Goal: Use online tool/utility

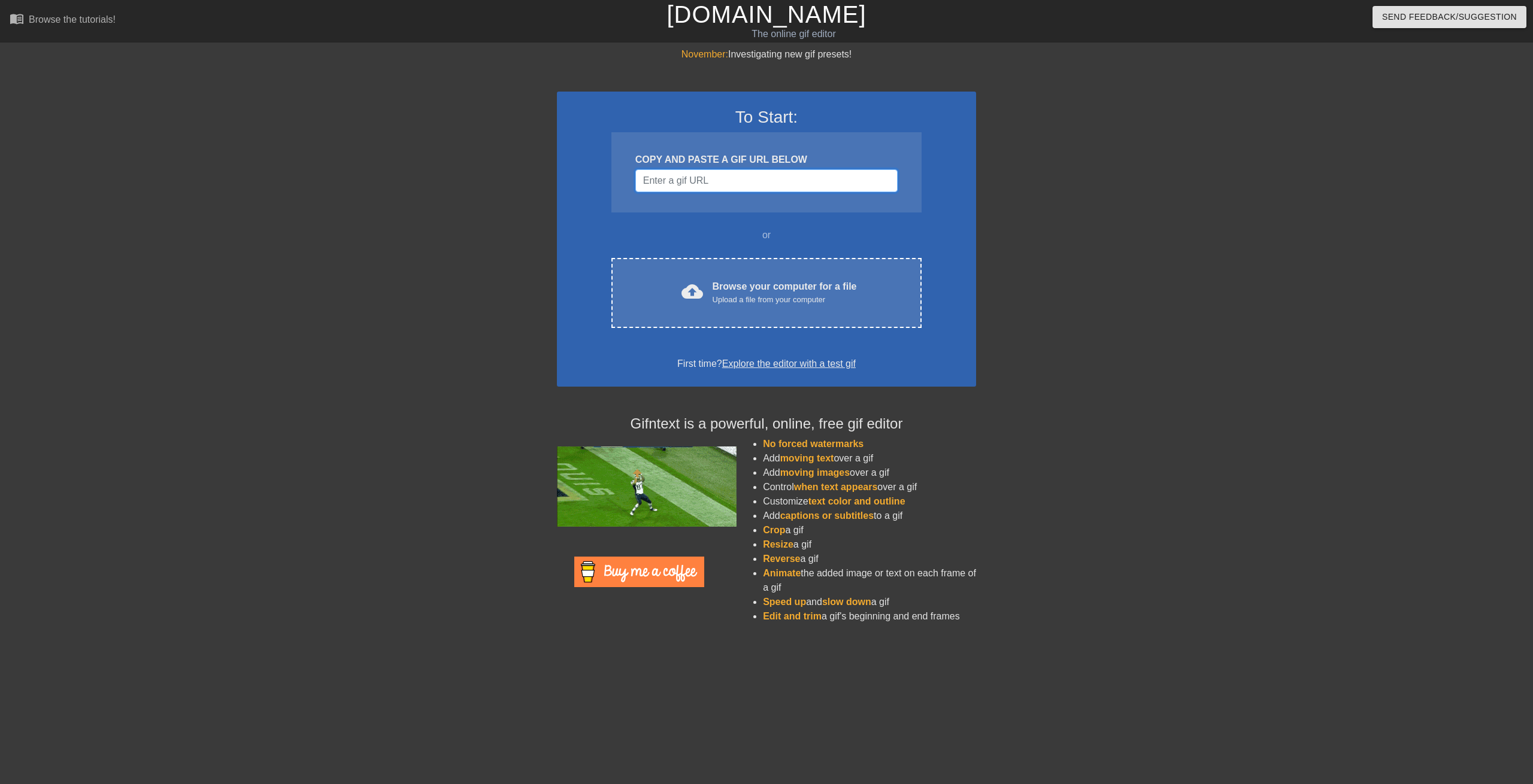
click at [687, 180] on input "Username" at bounding box center [766, 180] width 262 height 23
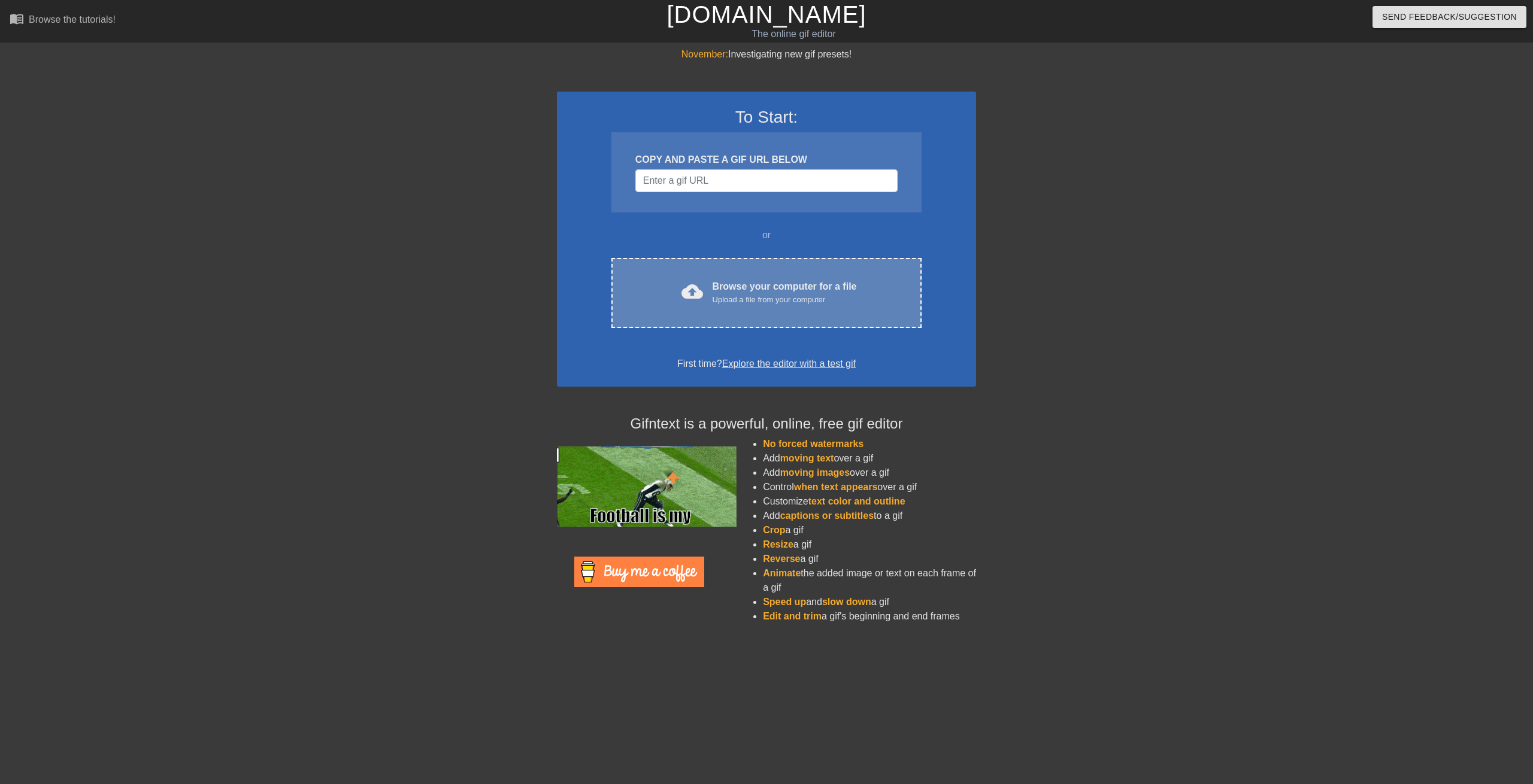
click at [697, 280] on div "cloud_upload Browse your computer for a file Upload a file from your computer" at bounding box center [766, 293] width 260 height 27
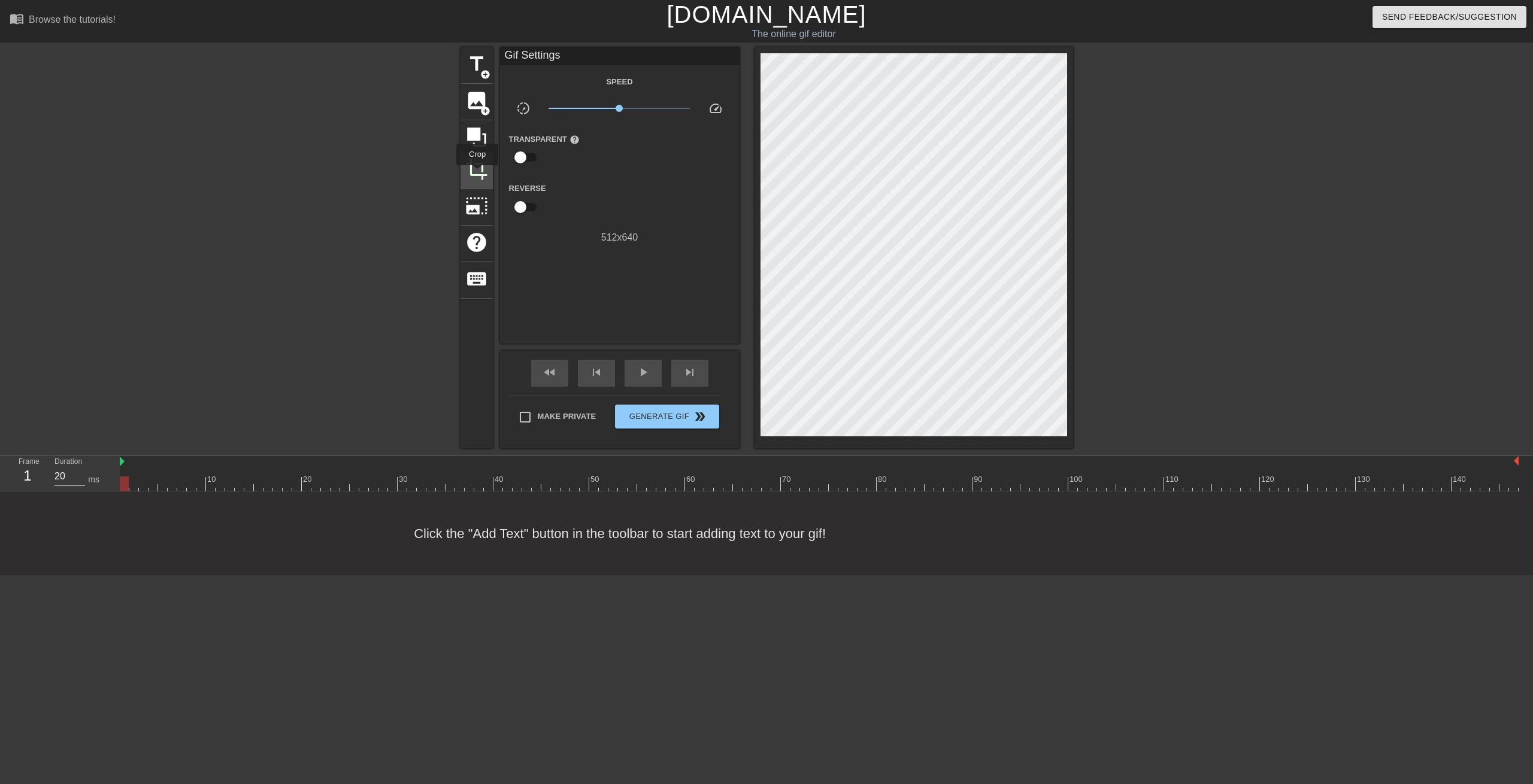
click at [478, 173] on span "crop" at bounding box center [476, 169] width 23 height 23
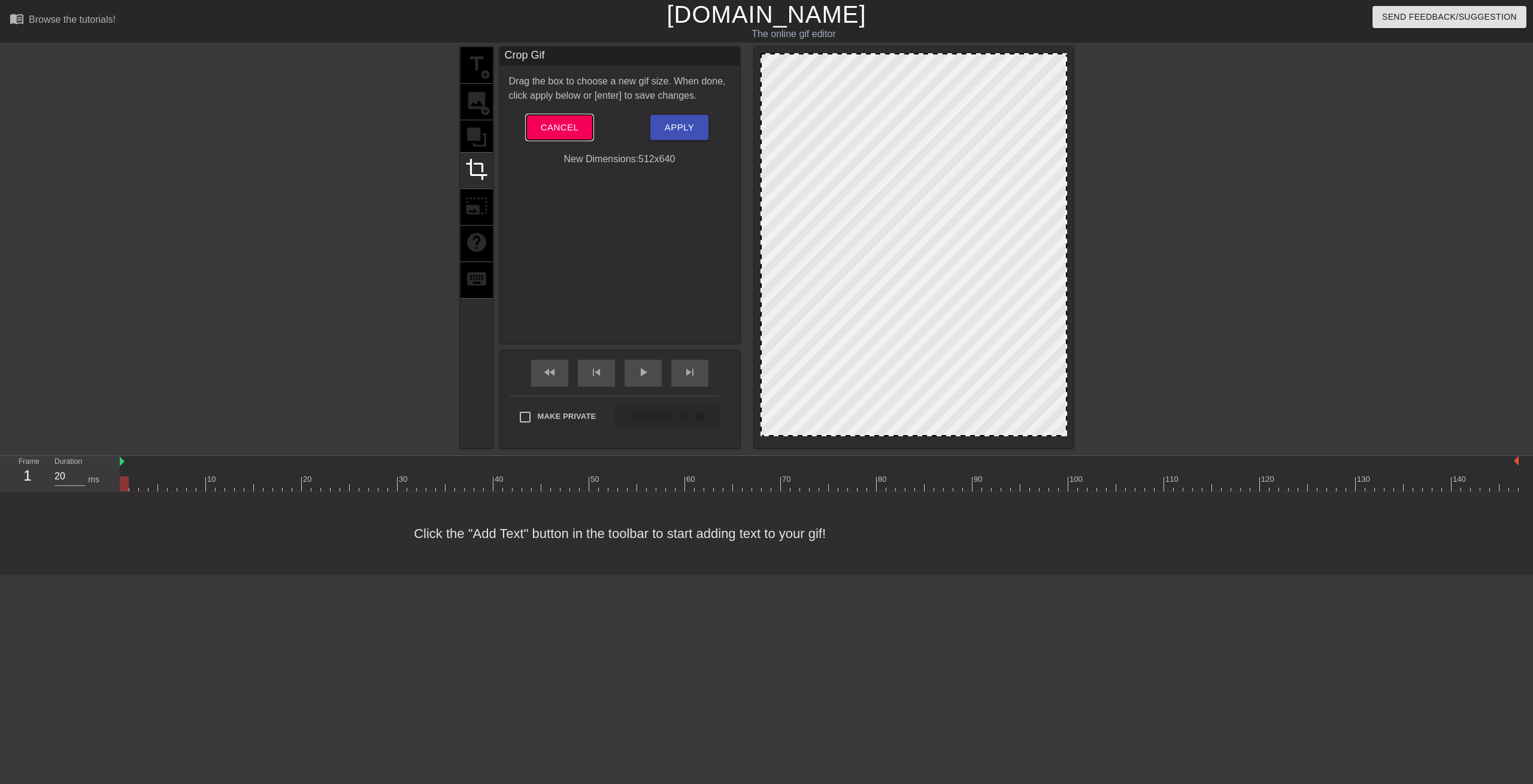
click at [537, 132] on button "Cancel" at bounding box center [560, 127] width 67 height 25
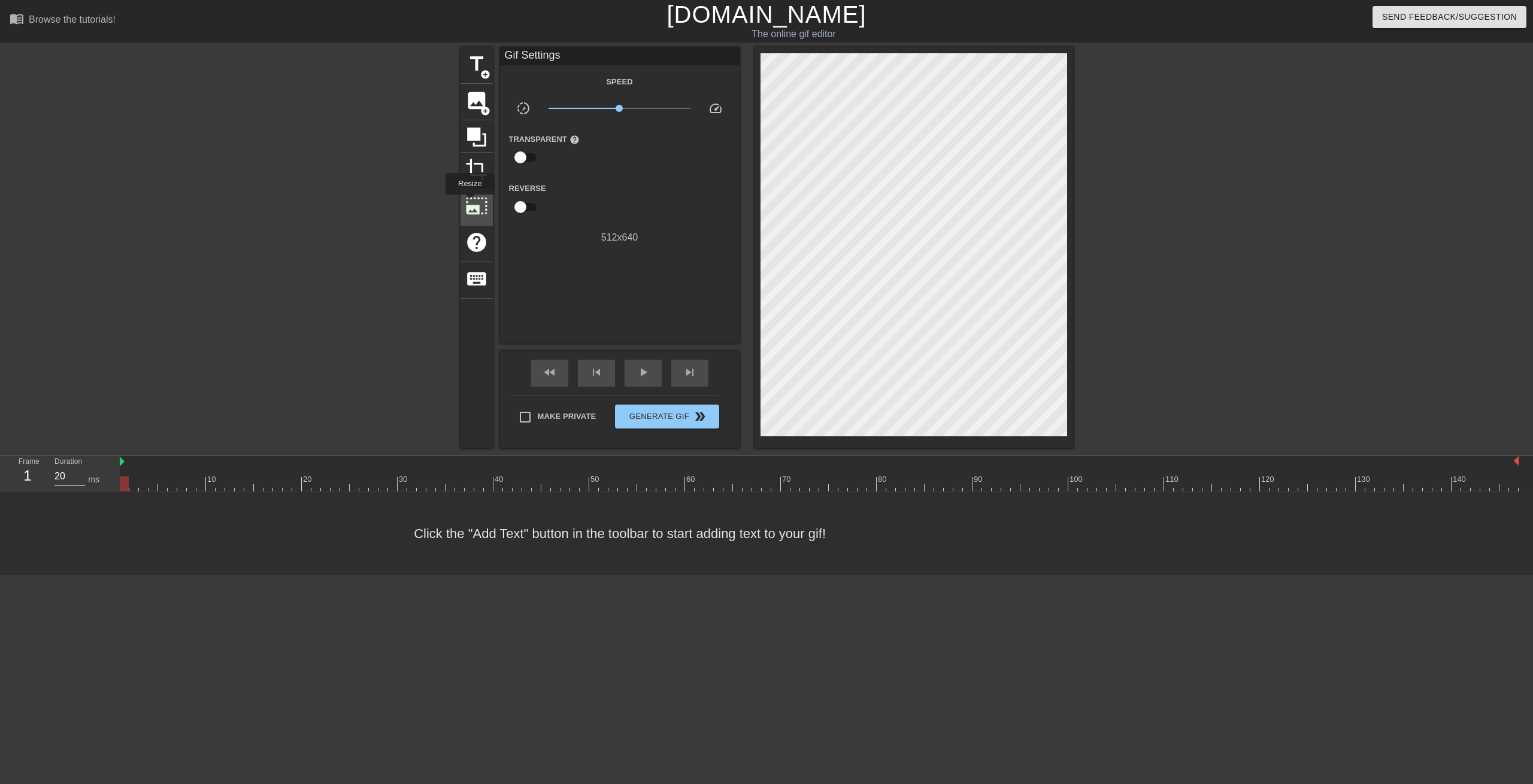
click at [467, 204] on span "photo_size_select_large" at bounding box center [476, 206] width 23 height 23
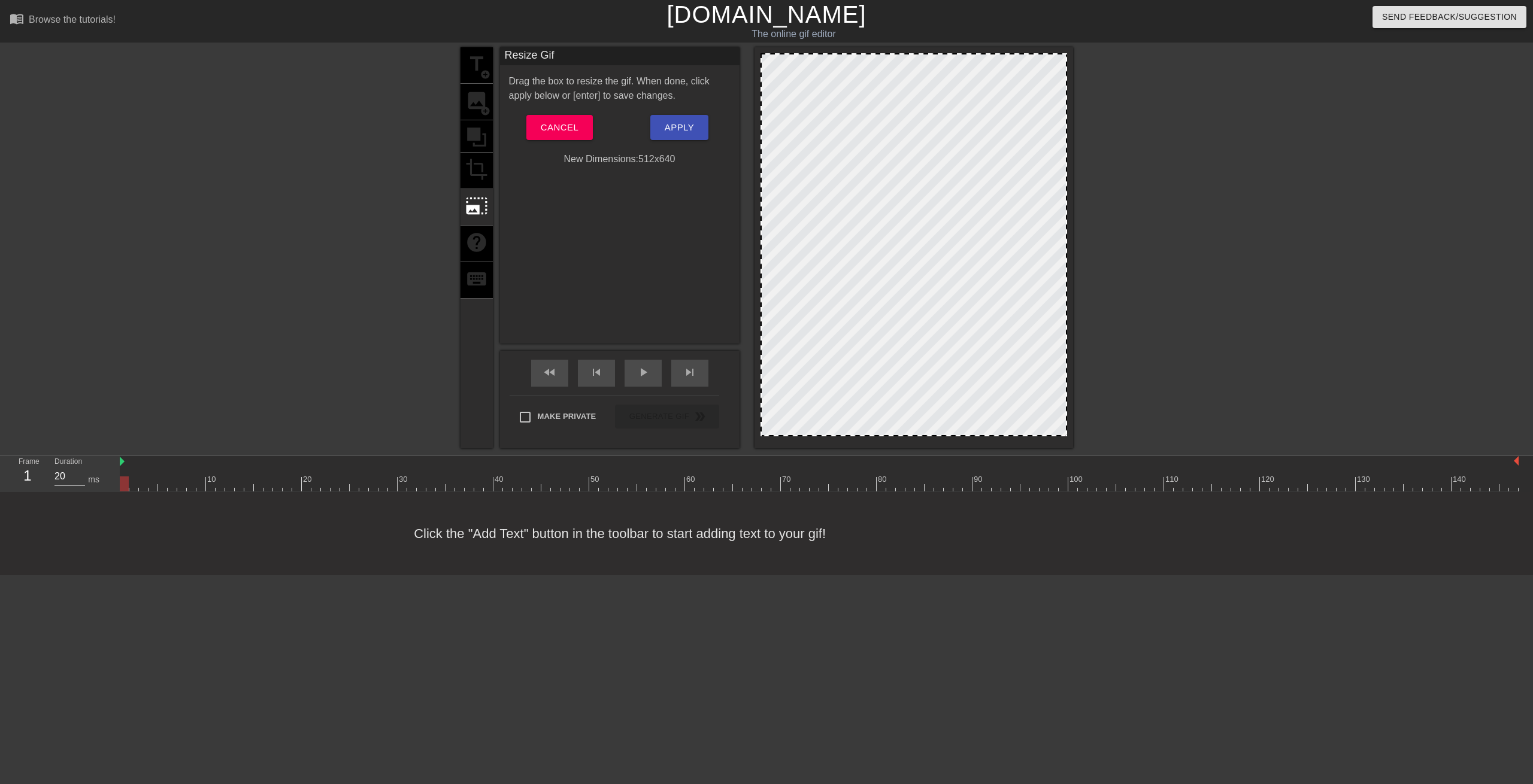
drag, startPoint x: 858, startPoint y: 126, endPoint x: 861, endPoint y: 155, distance: 29.2
click at [861, 155] on div at bounding box center [913, 244] width 307 height 383
drag, startPoint x: 1061, startPoint y: 51, endPoint x: 1071, endPoint y: 48, distance: 10.4
click at [1071, 48] on div at bounding box center [913, 248] width 319 height 401
click at [554, 125] on span "Cancel" at bounding box center [559, 127] width 37 height 15
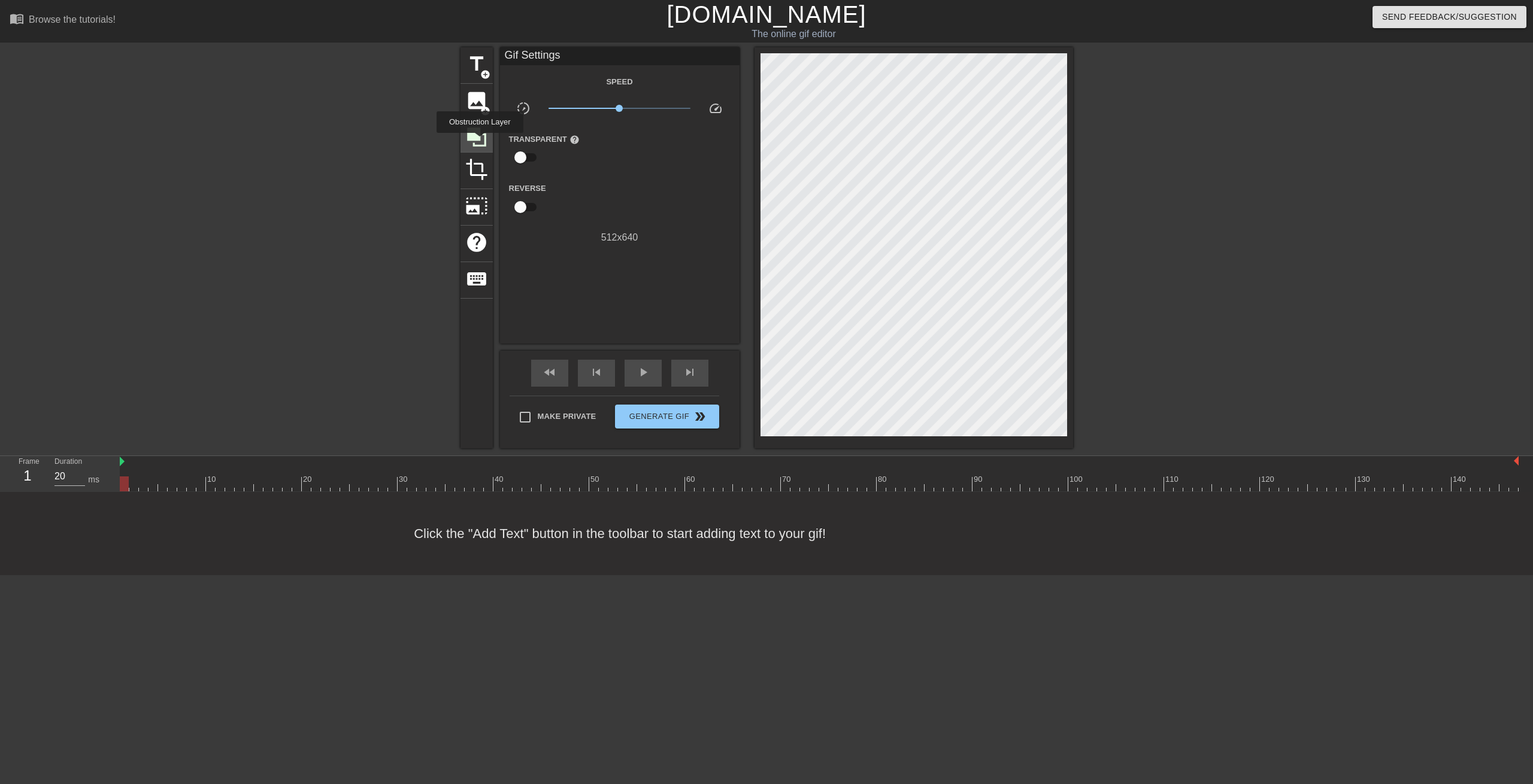
click at [480, 141] on icon at bounding box center [476, 137] width 23 height 23
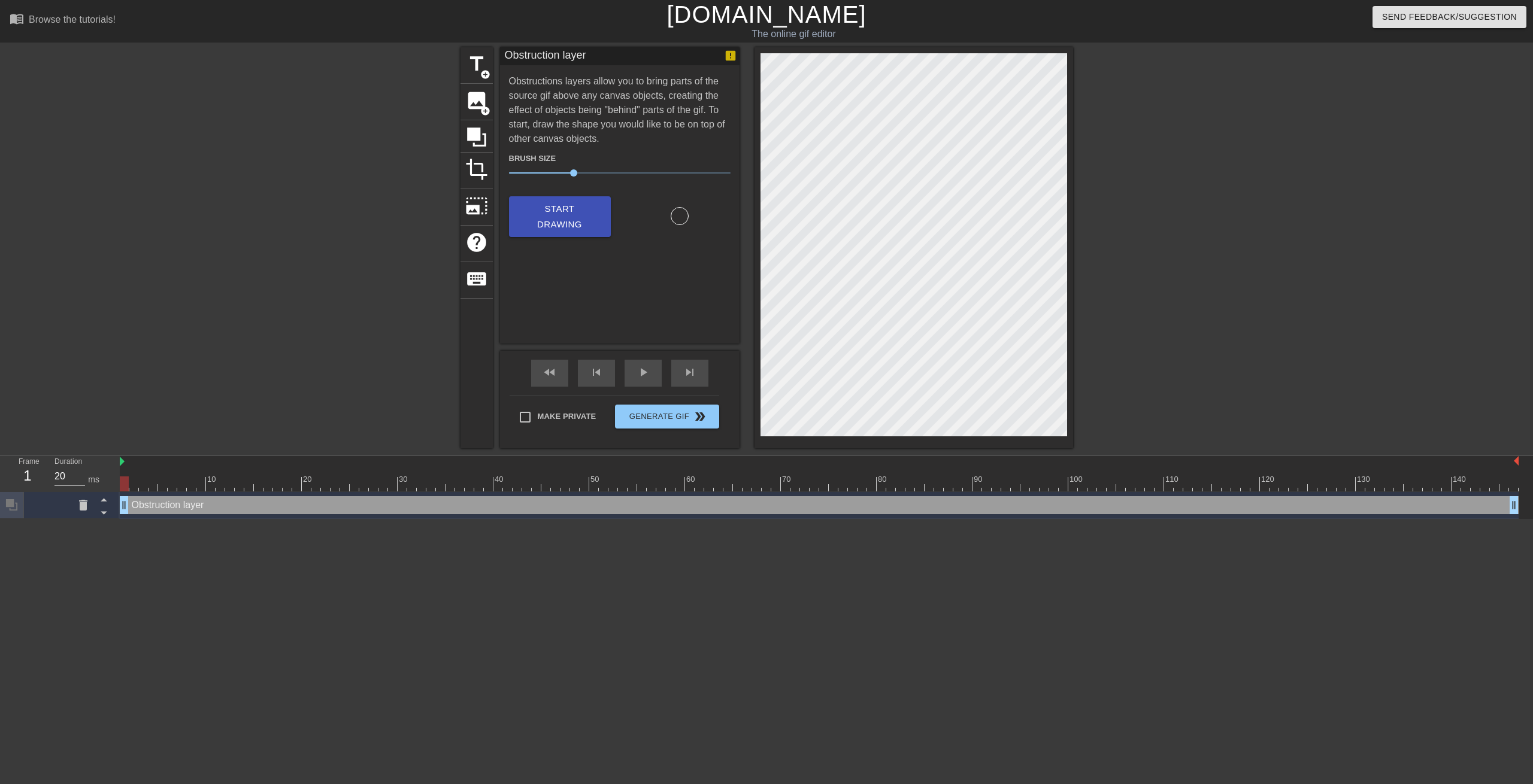
click at [1099, 141] on div at bounding box center [1177, 227] width 179 height 359
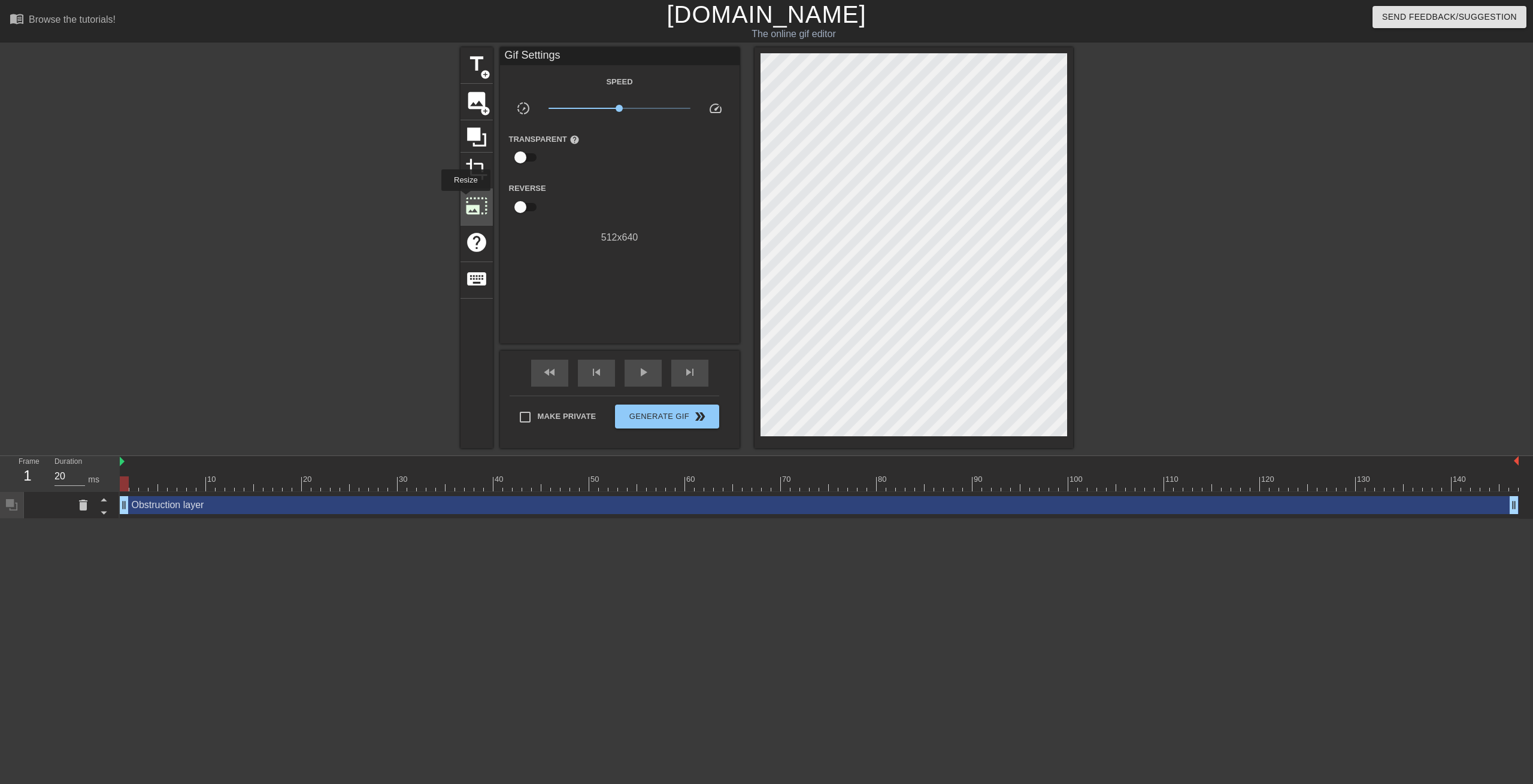
click at [464, 199] on div "photo_size_select_large" at bounding box center [477, 207] width 32 height 37
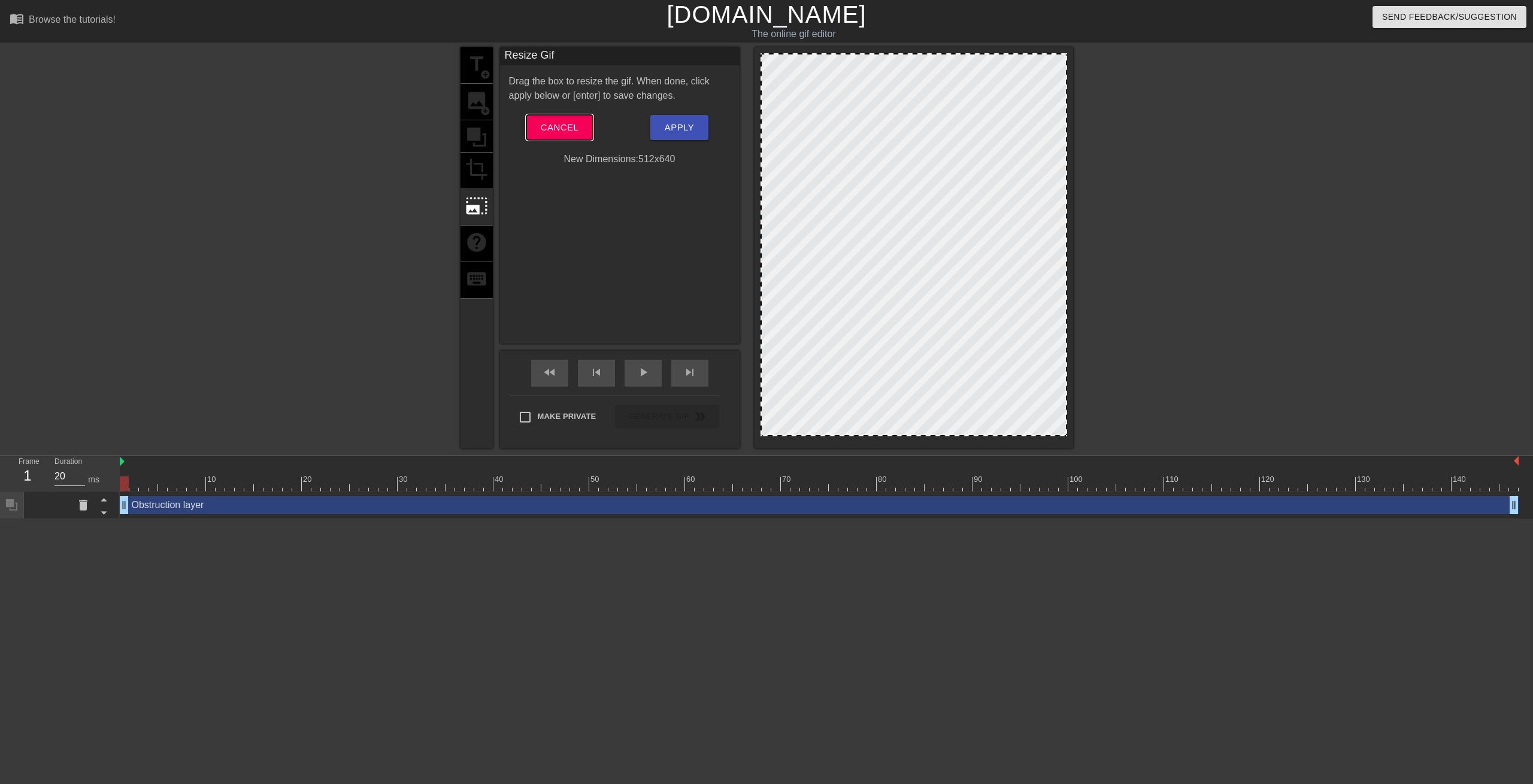
click at [579, 131] on button "Cancel" at bounding box center [560, 127] width 67 height 25
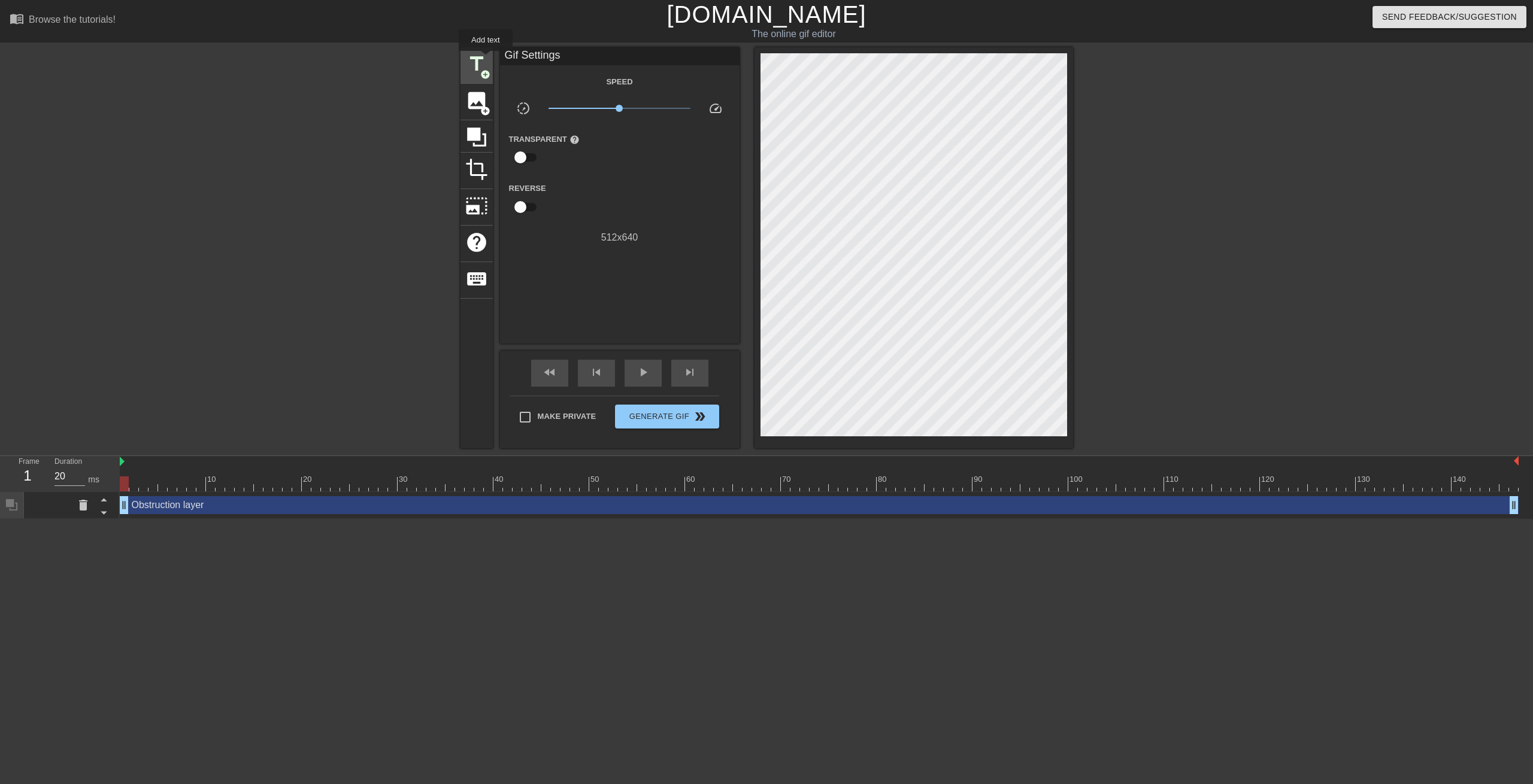
click at [486, 59] on span "title" at bounding box center [476, 64] width 23 height 23
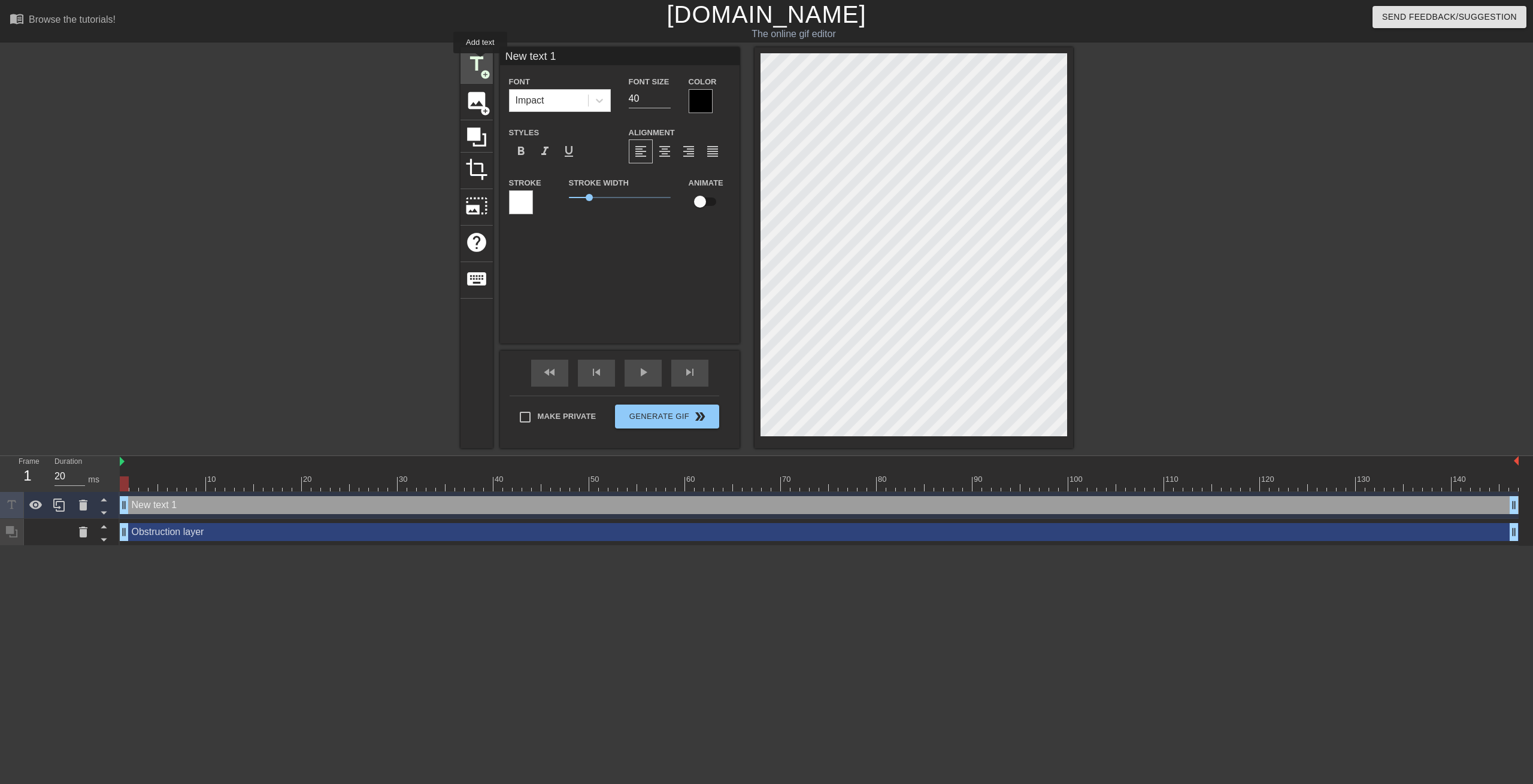
click at [480, 61] on span "title" at bounding box center [476, 64] width 23 height 23
type input "New text 2"
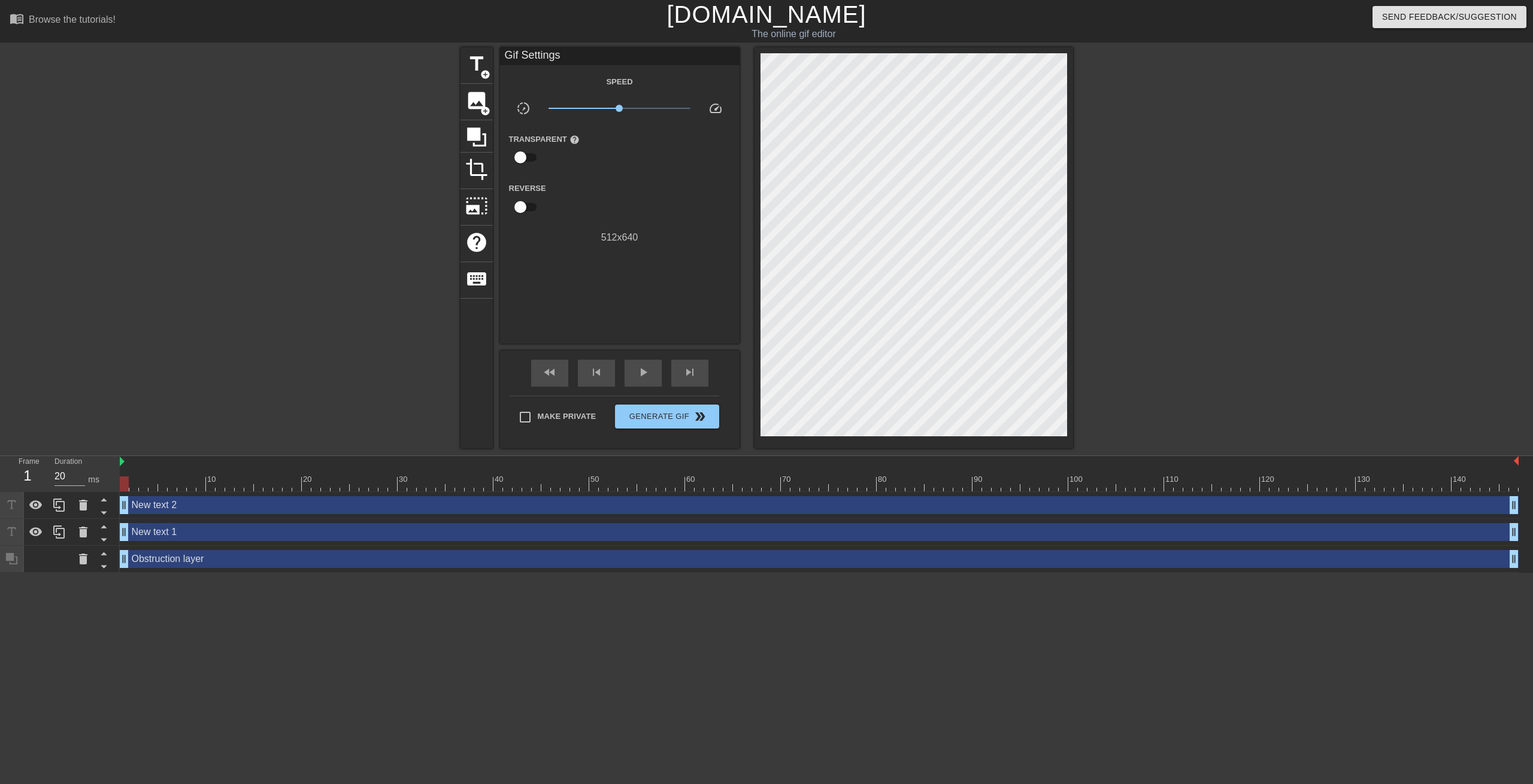
click at [1200, 177] on div at bounding box center [1177, 227] width 179 height 359
